Goal: Task Accomplishment & Management: Use online tool/utility

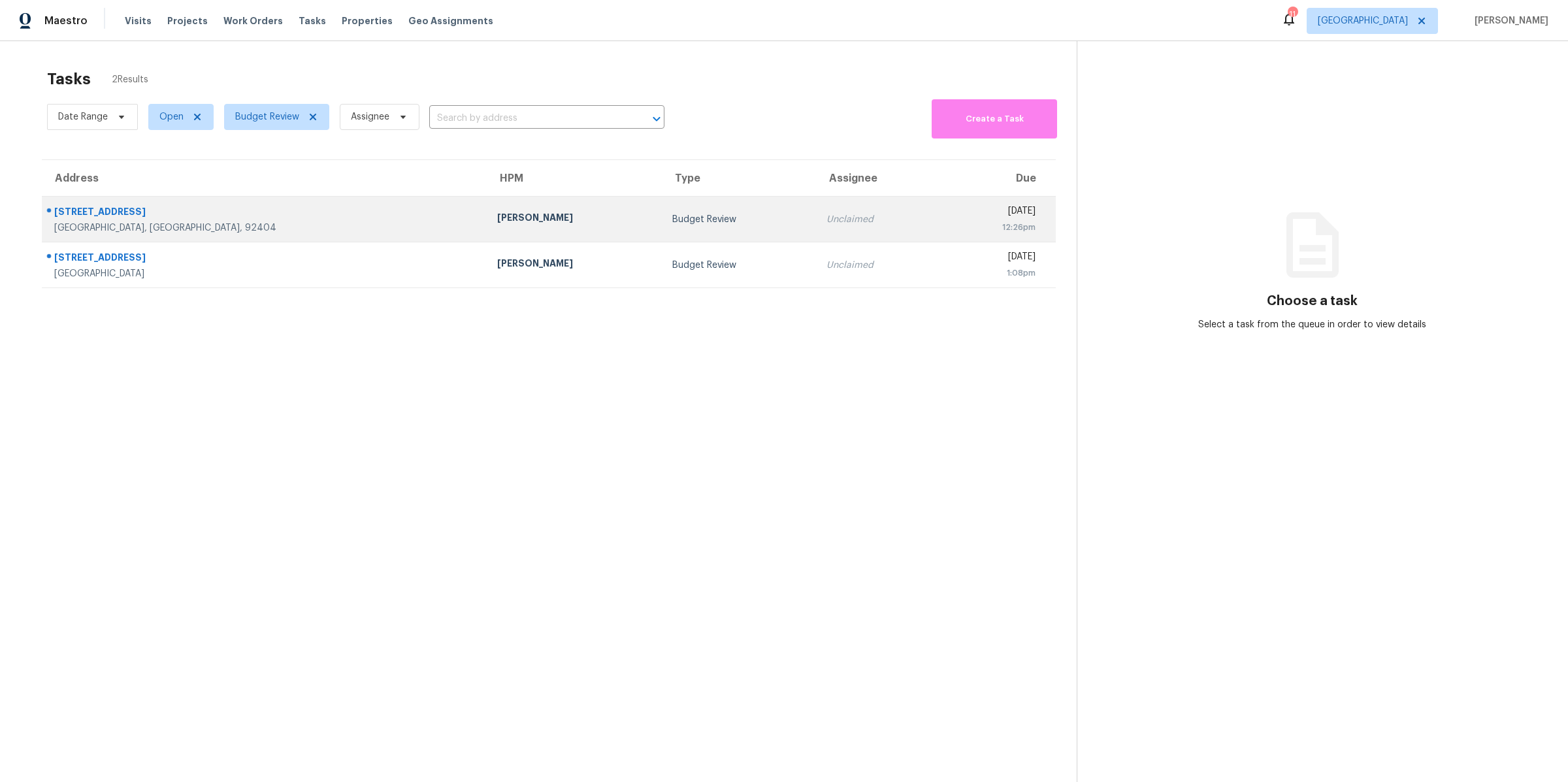
click at [235, 229] on div "[GEOGRAPHIC_DATA], [GEOGRAPHIC_DATA], 92404" at bounding box center [265, 228] width 422 height 13
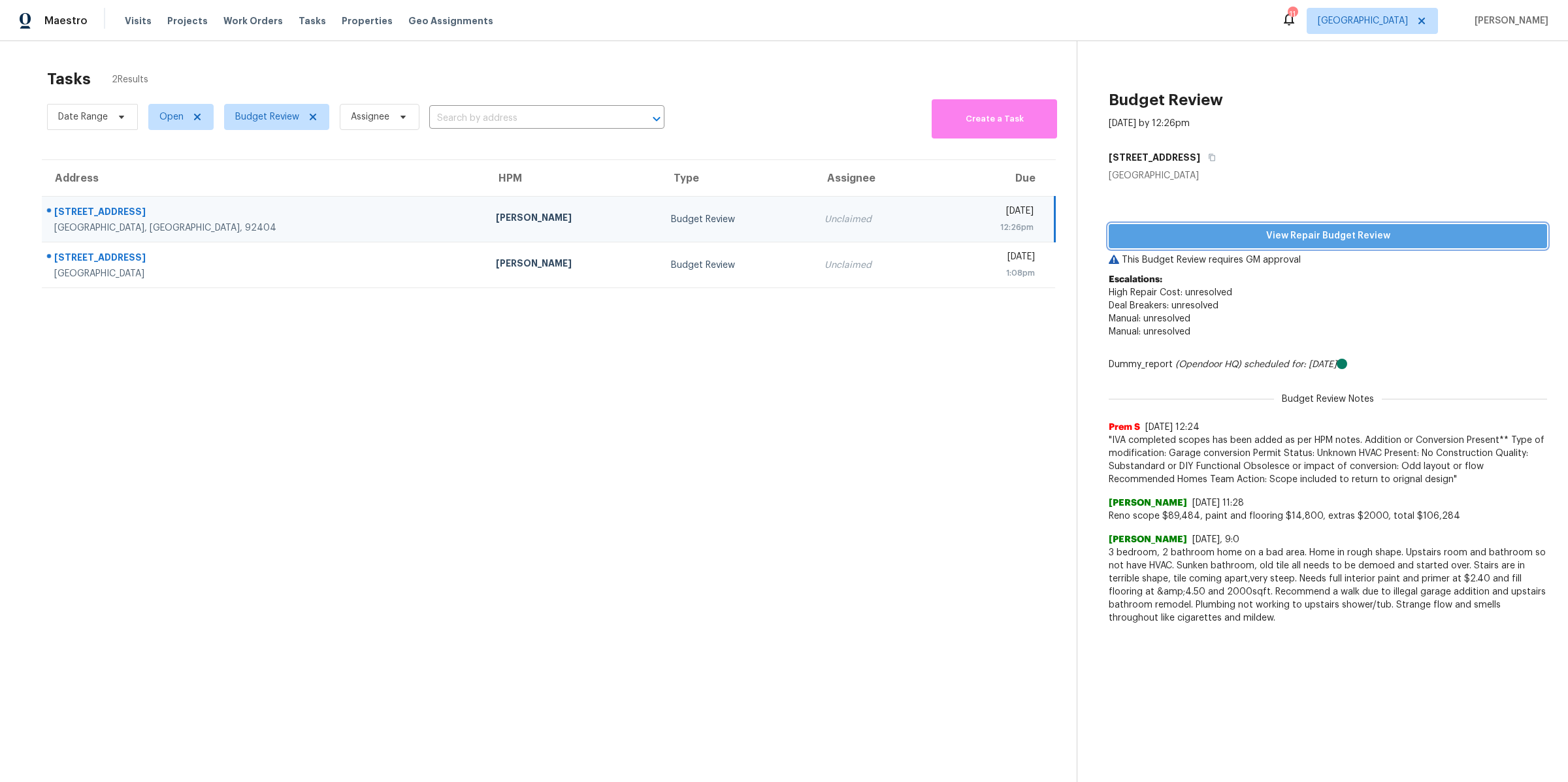
click at [1260, 242] on span "View Repair Budget Review" at bounding box center [1328, 236] width 418 height 16
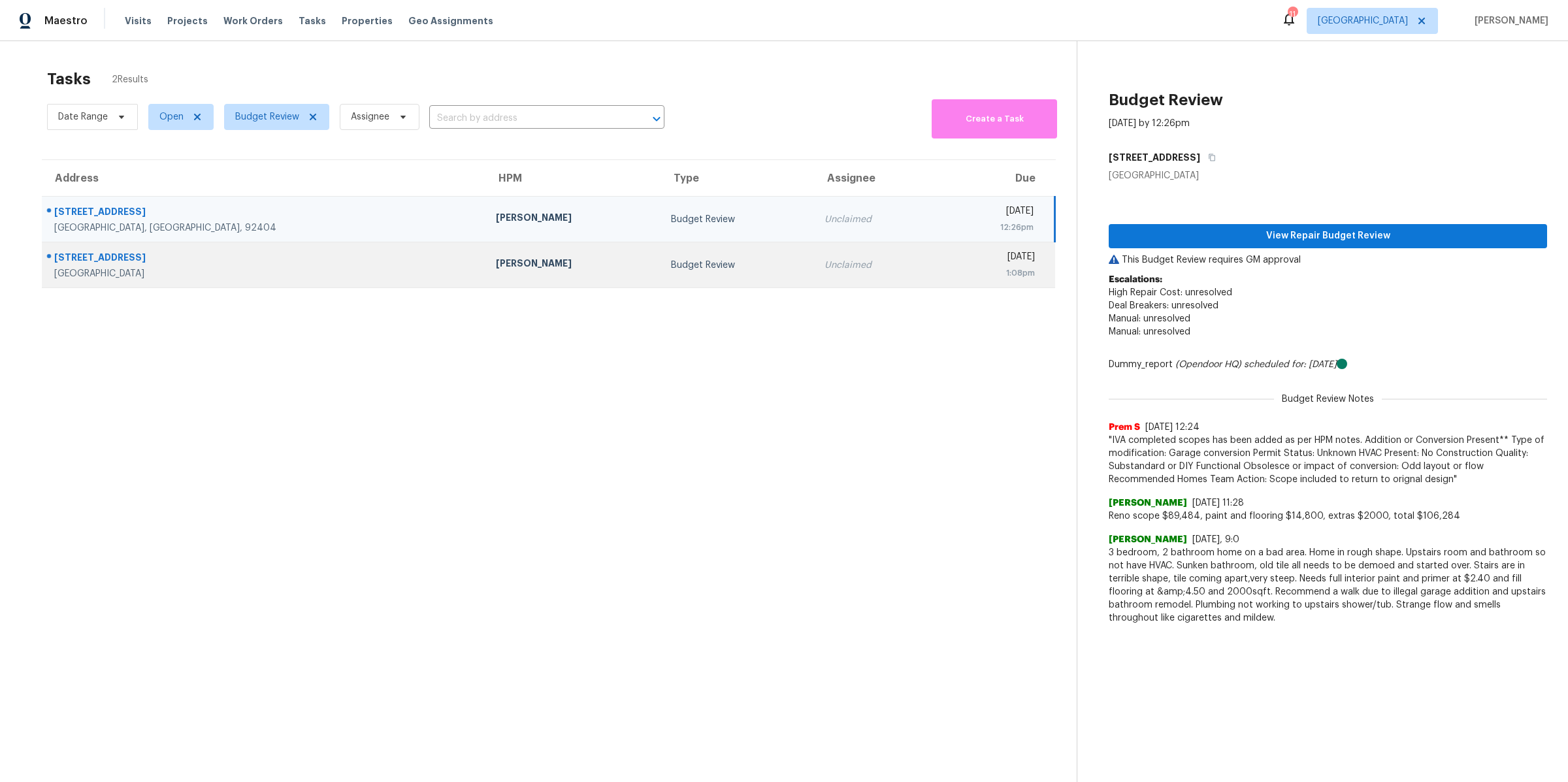
click at [293, 268] on div "Adelanto, CA, 92301" at bounding box center [264, 273] width 421 height 13
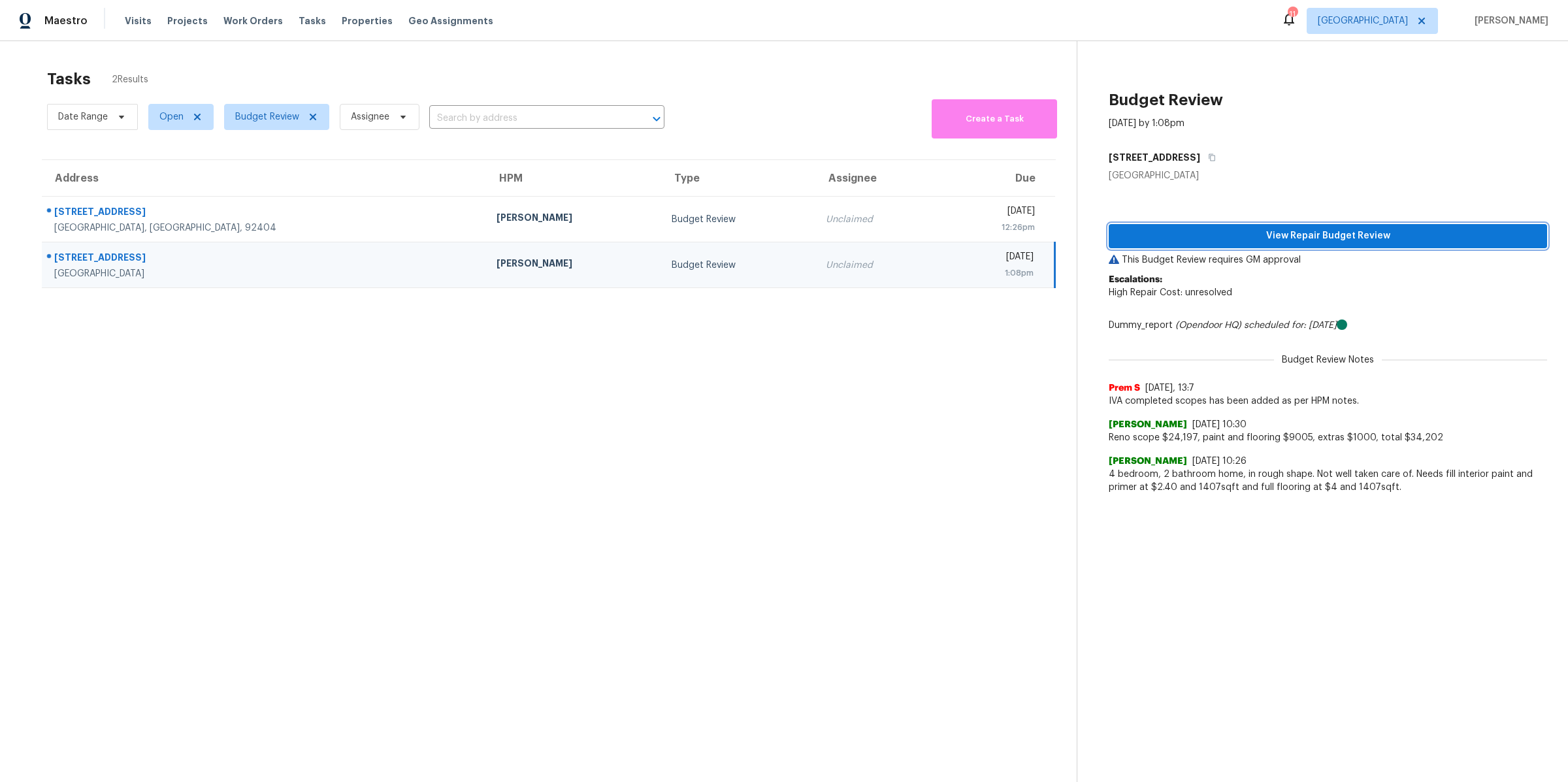
click at [1223, 231] on span "View Repair Budget Review" at bounding box center [1328, 236] width 418 height 16
